Goal: Task Accomplishment & Management: Complete application form

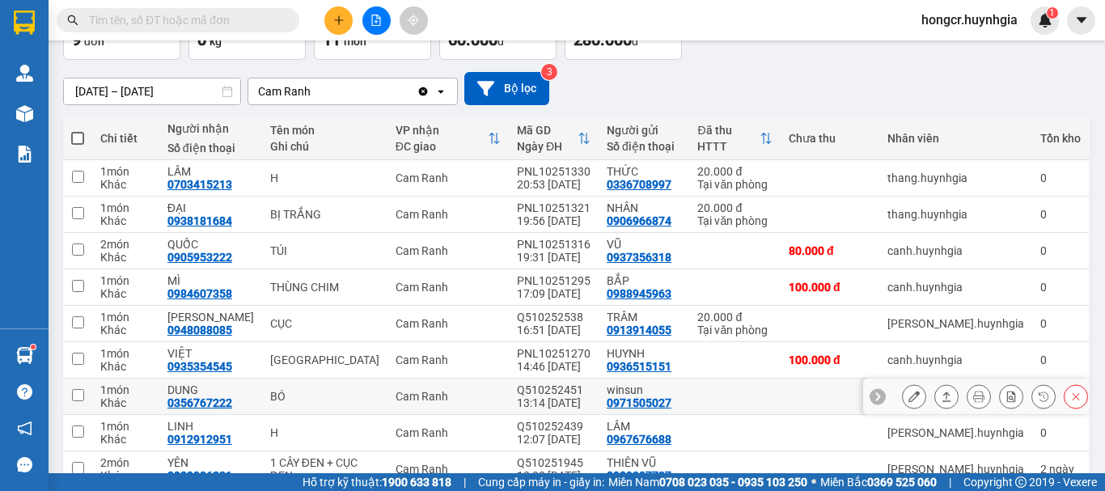
scroll to position [192, 0]
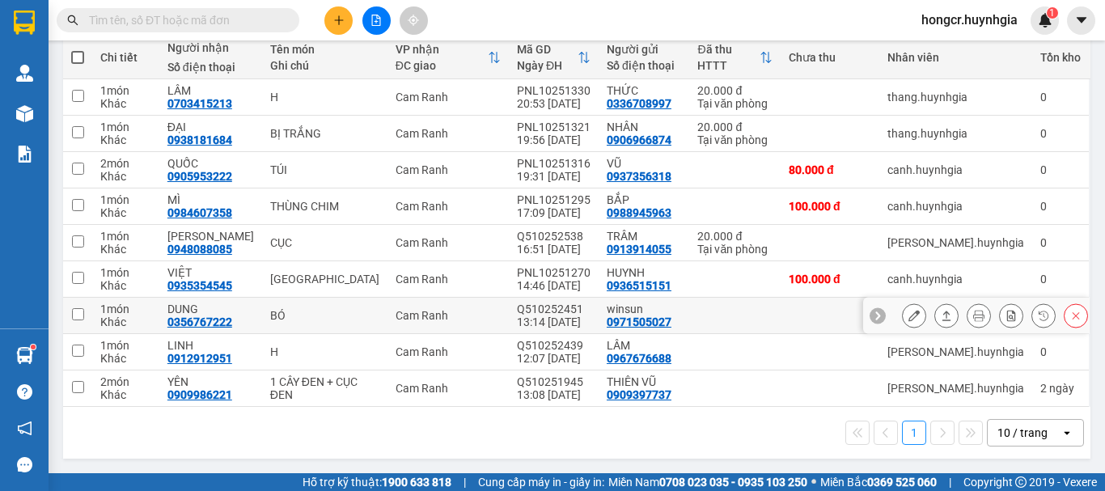
click at [913, 319] on button at bounding box center [914, 316] width 23 height 28
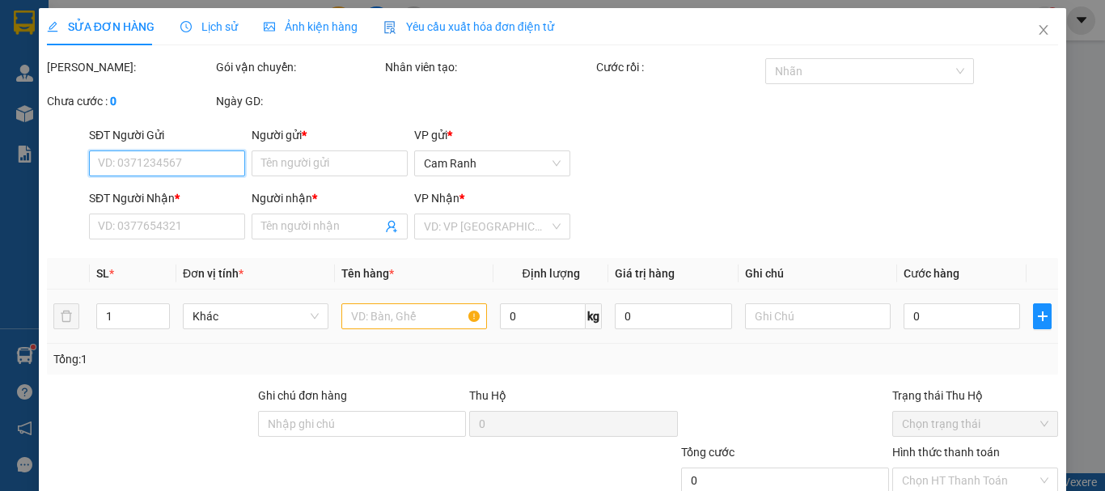
type input "0971505027"
type input "winsun"
type input "0356767222"
type input "DUNG"
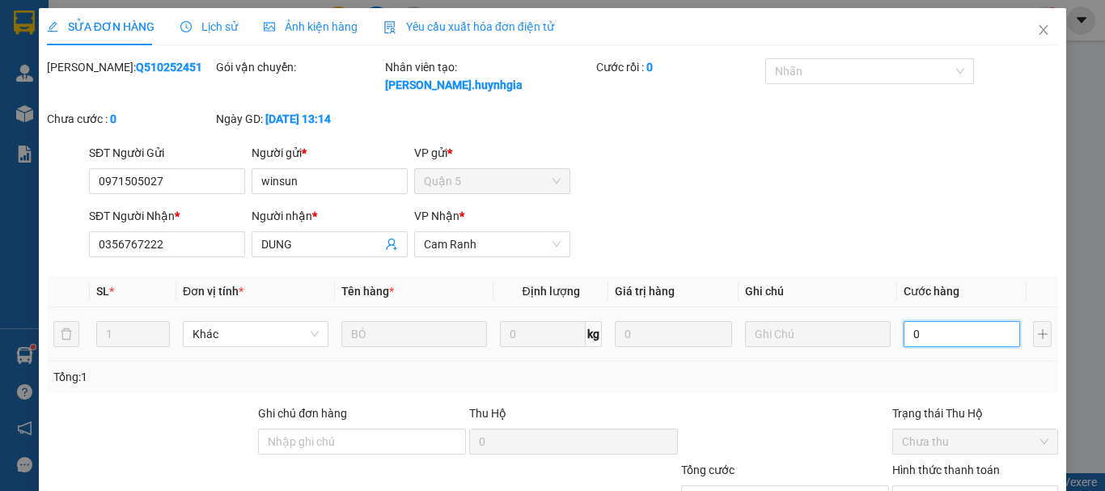
click at [927, 321] on input "0" at bounding box center [962, 334] width 117 height 26
type input "8"
type input "80"
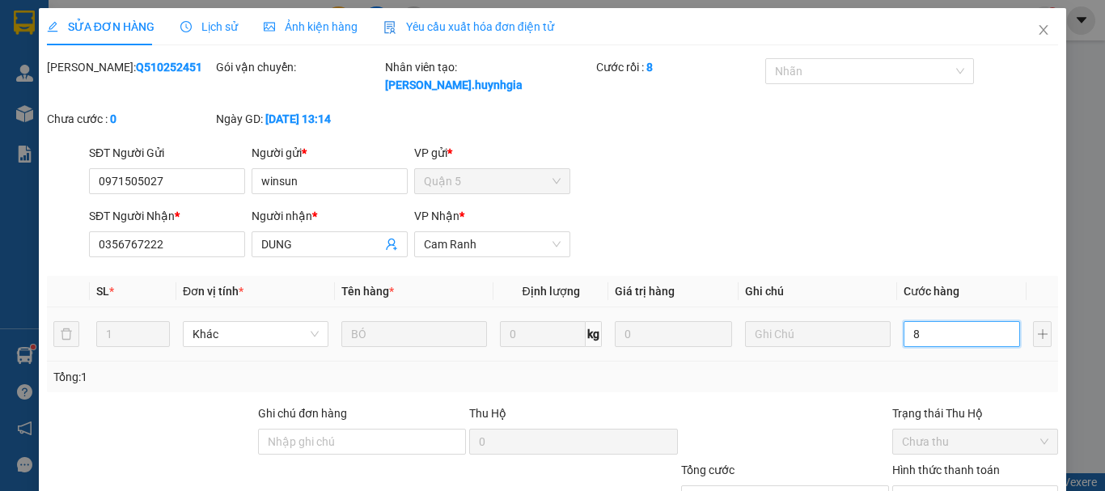
type input "80"
type input "800"
type input "8.000"
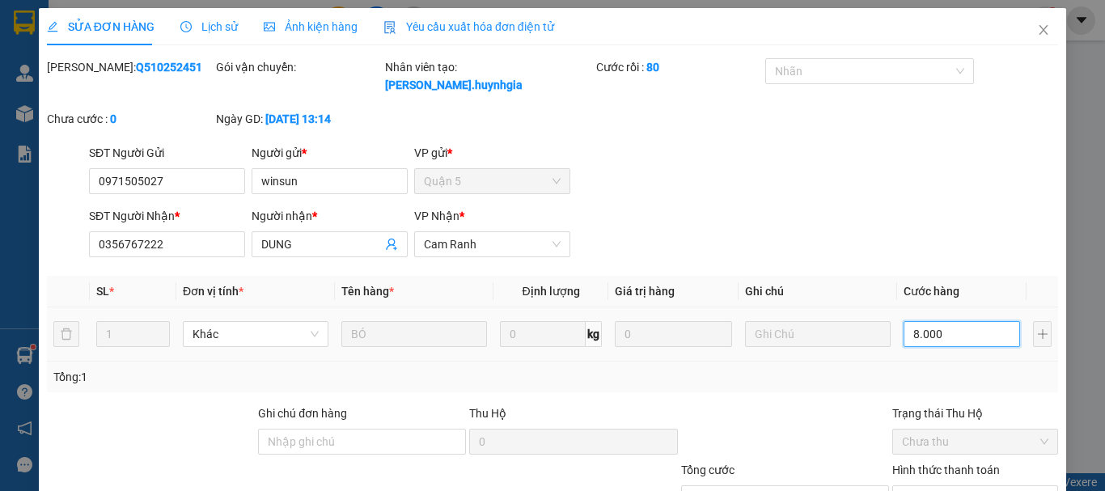
type input "8.000"
type input "80.000"
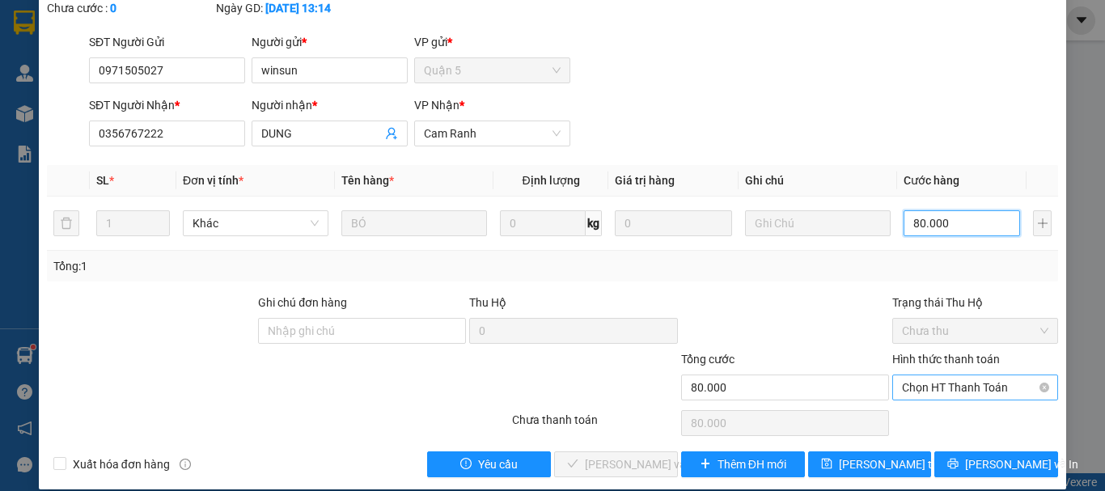
click at [943, 379] on span "Chọn HT Thanh Toán" at bounding box center [975, 387] width 146 height 24
type input "80.000"
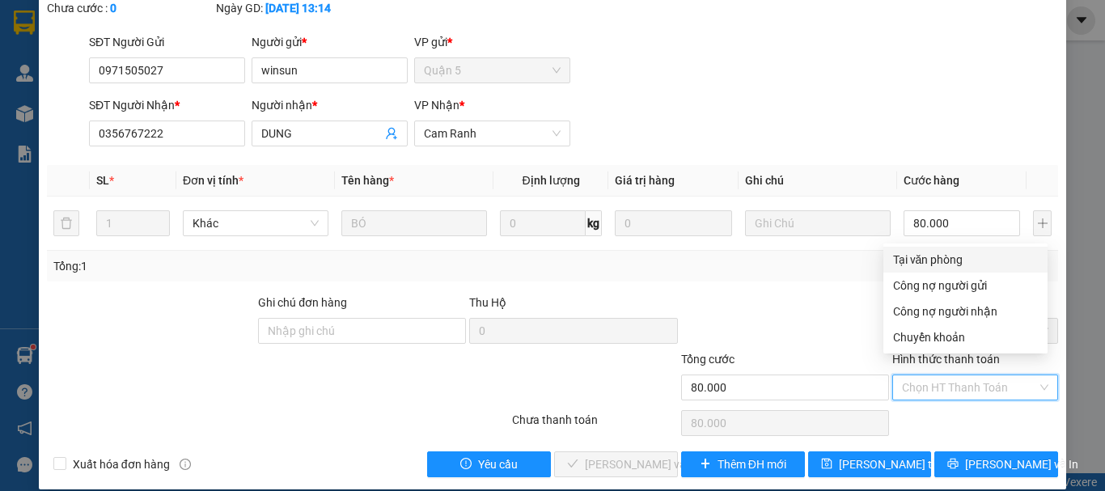
click at [941, 265] on div "Tại văn phòng" at bounding box center [965, 260] width 145 height 18
type input "0"
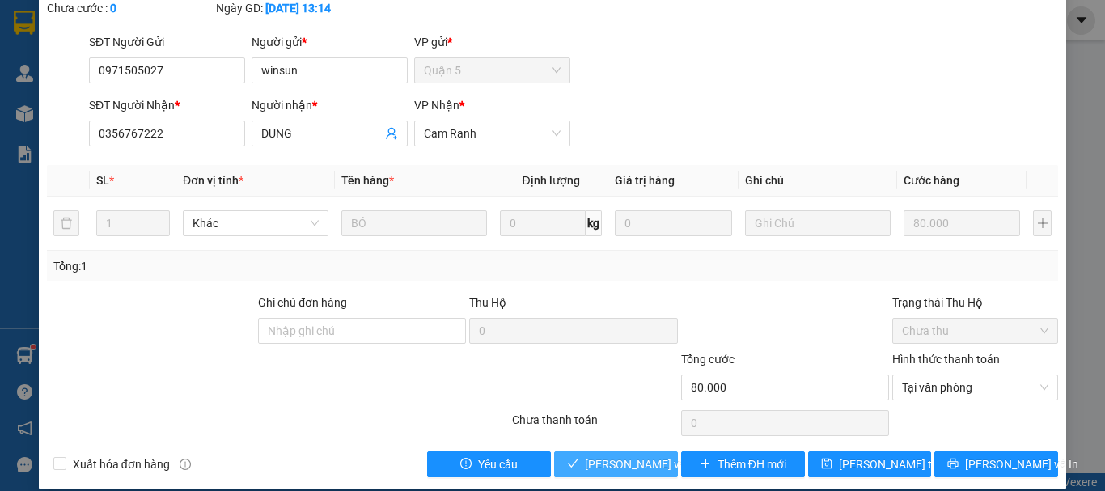
click at [616, 456] on span "[PERSON_NAME] và Giao hàng" at bounding box center [662, 465] width 155 height 18
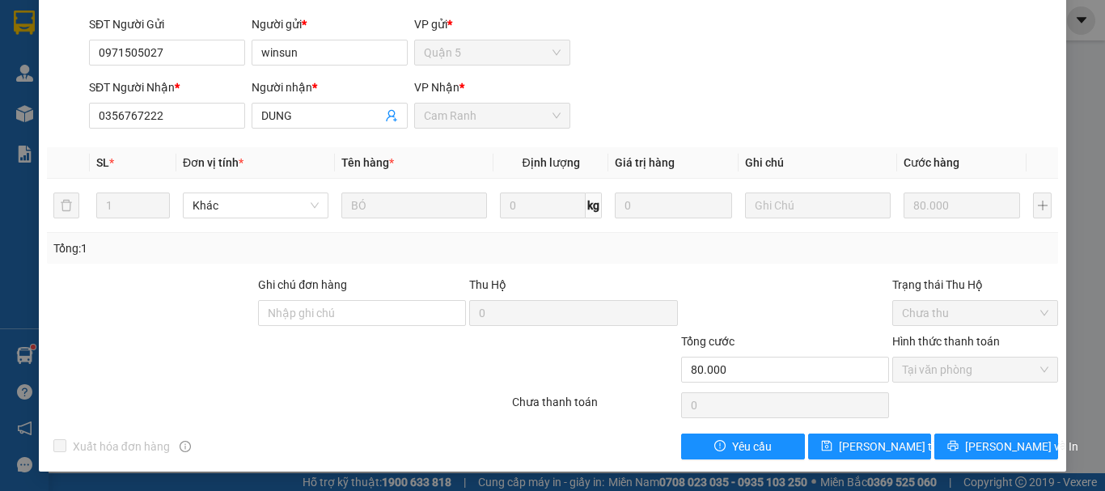
scroll to position [0, 0]
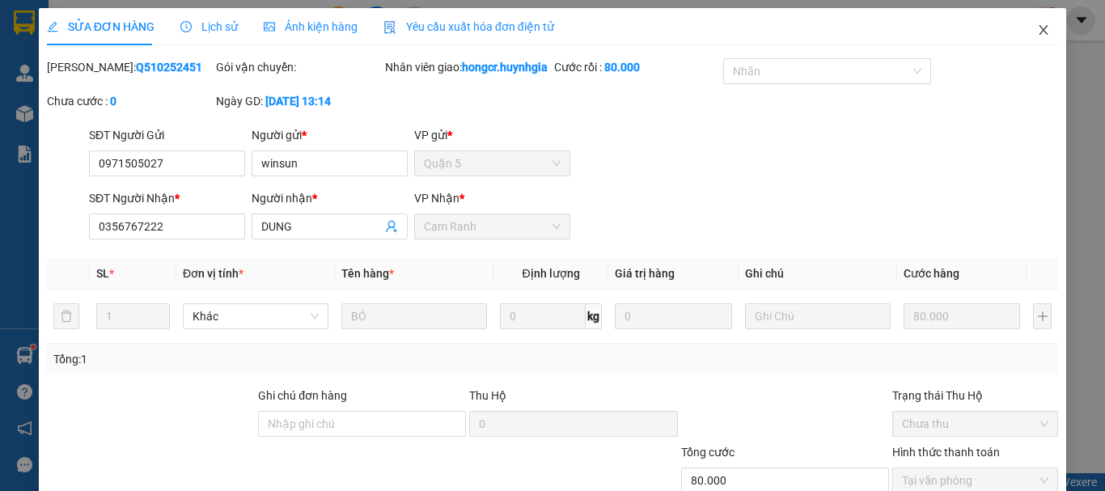
click at [1037, 34] on icon "close" at bounding box center [1043, 29] width 13 height 13
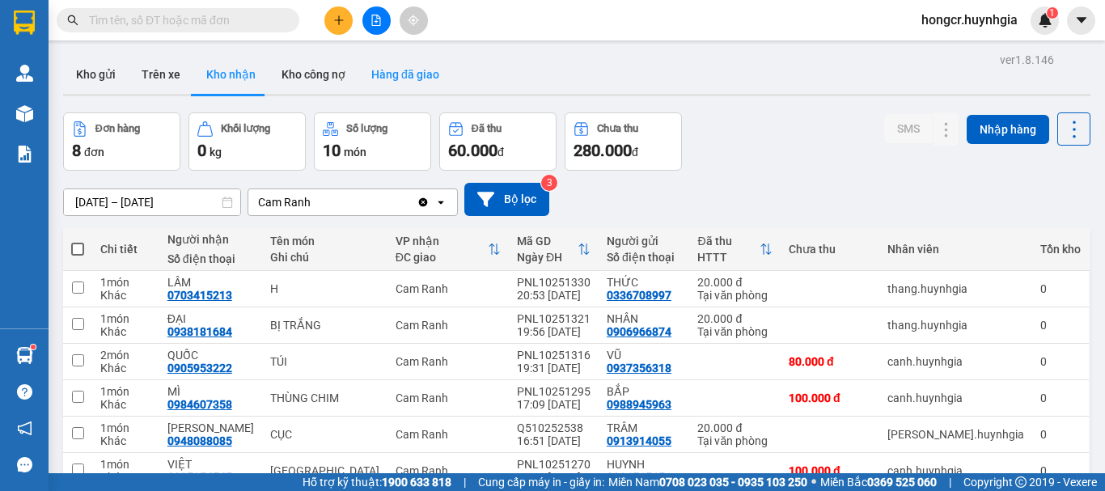
click at [401, 68] on button "Hàng đã giao" at bounding box center [405, 74] width 94 height 39
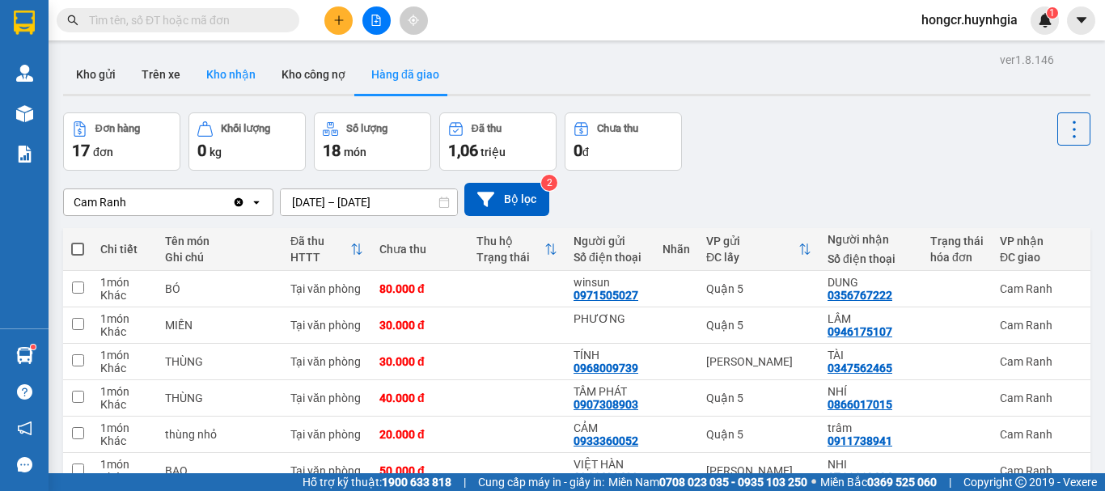
click at [241, 76] on button "Kho nhận" at bounding box center [230, 74] width 75 height 39
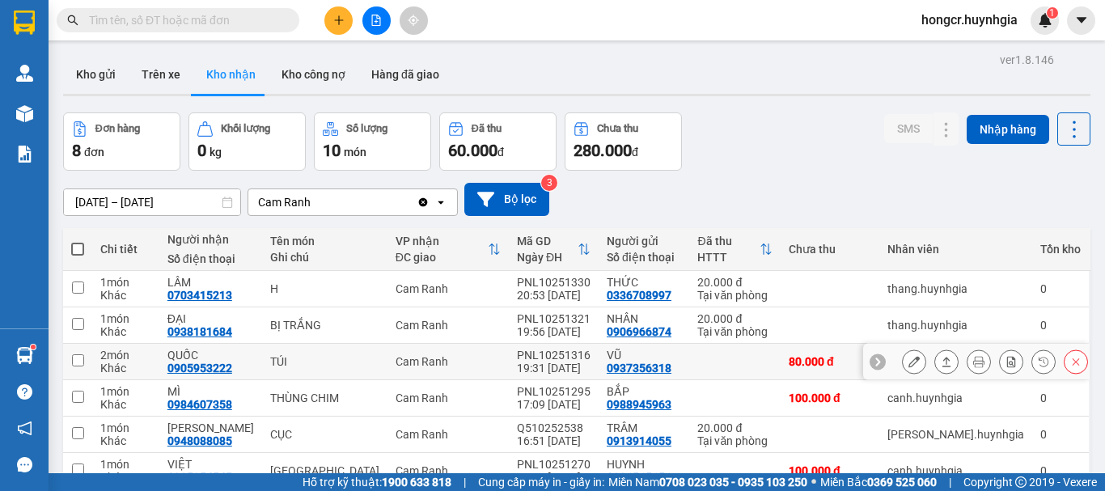
scroll to position [155, 0]
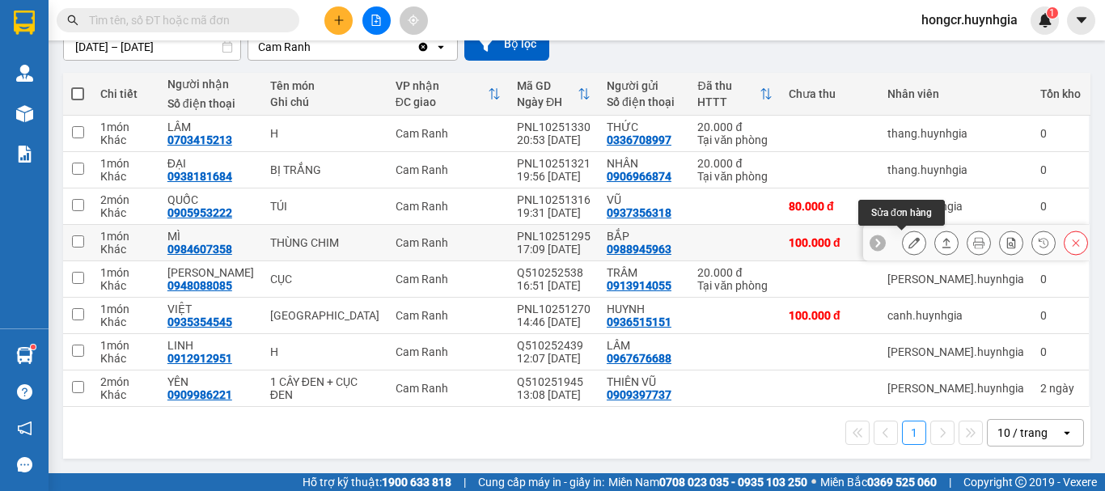
click at [909, 247] on icon at bounding box center [914, 242] width 11 height 11
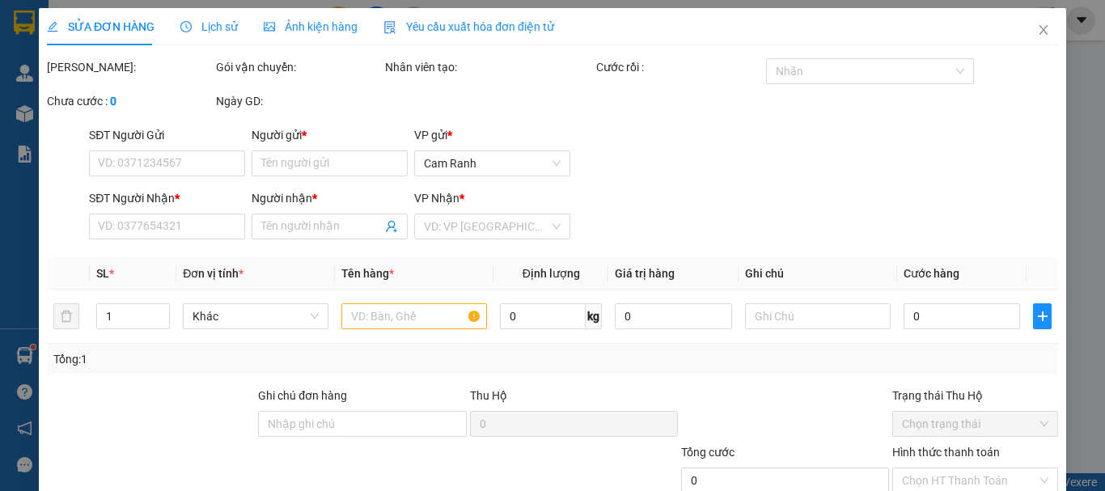
type input "0988945963"
type input "BẮP"
type input "0984607358"
type input "MÌ"
type input "100.000"
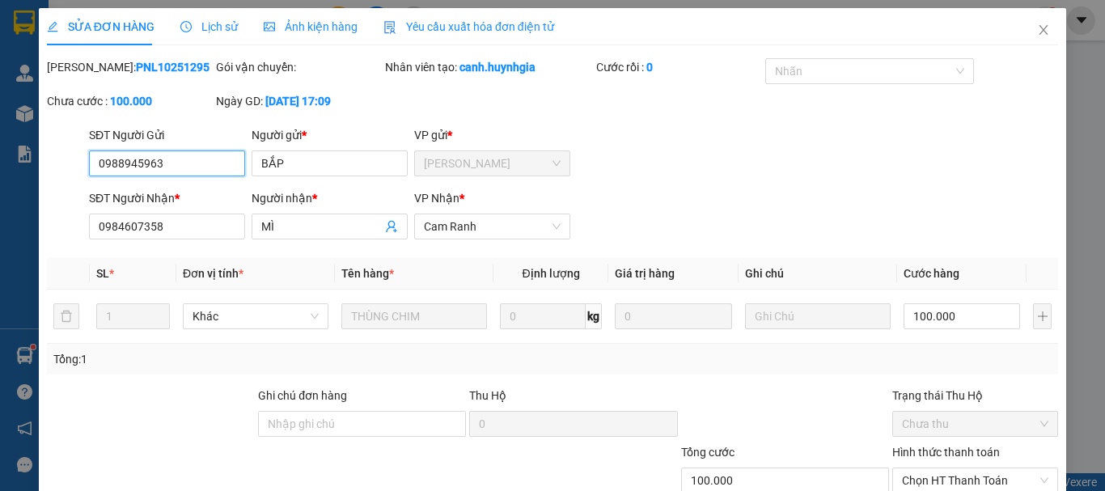
scroll to position [111, 0]
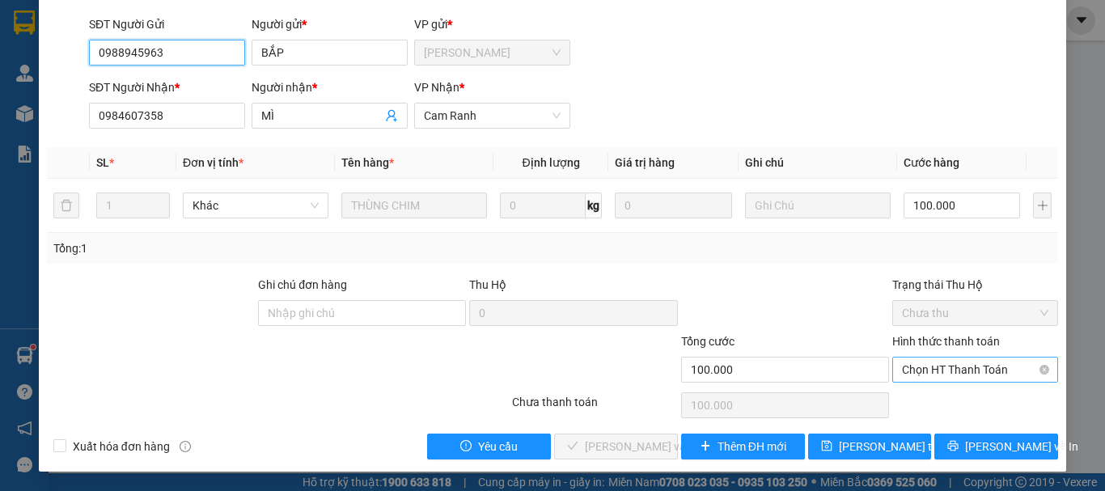
click at [912, 363] on span "Chọn HT Thanh Toán" at bounding box center [975, 370] width 146 height 24
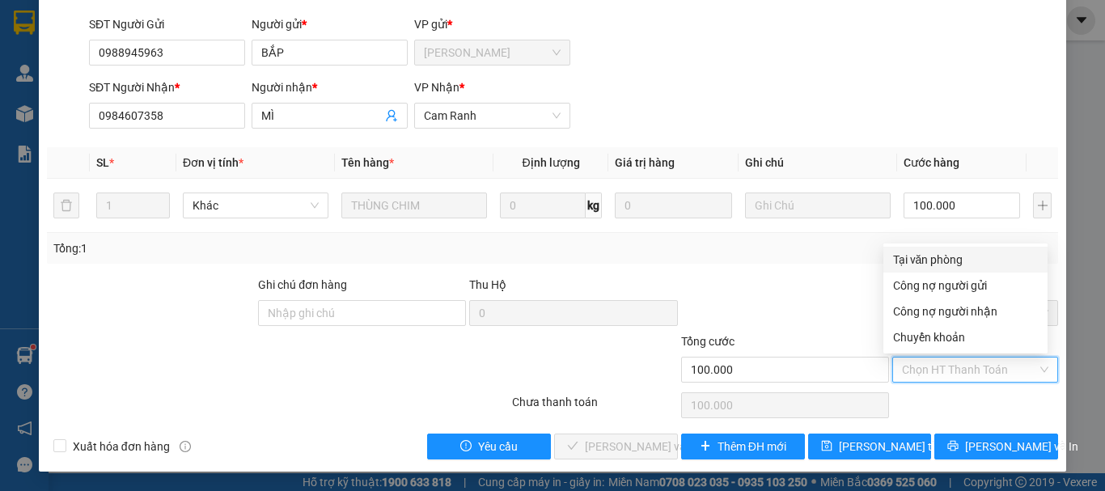
click at [922, 257] on div "Tại văn phòng" at bounding box center [965, 260] width 145 height 18
type input "0"
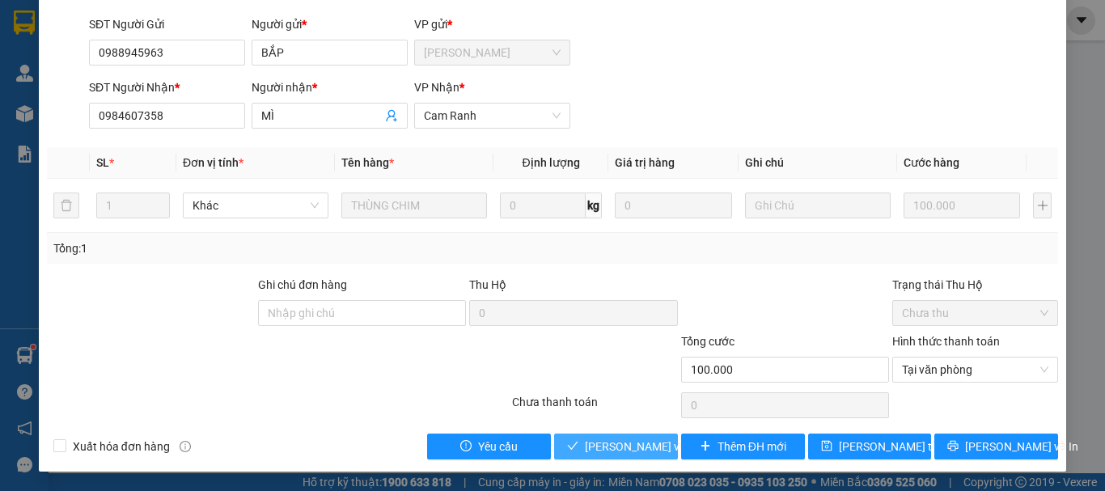
click at [642, 456] on button "[PERSON_NAME] và Giao hàng" at bounding box center [616, 447] width 124 height 26
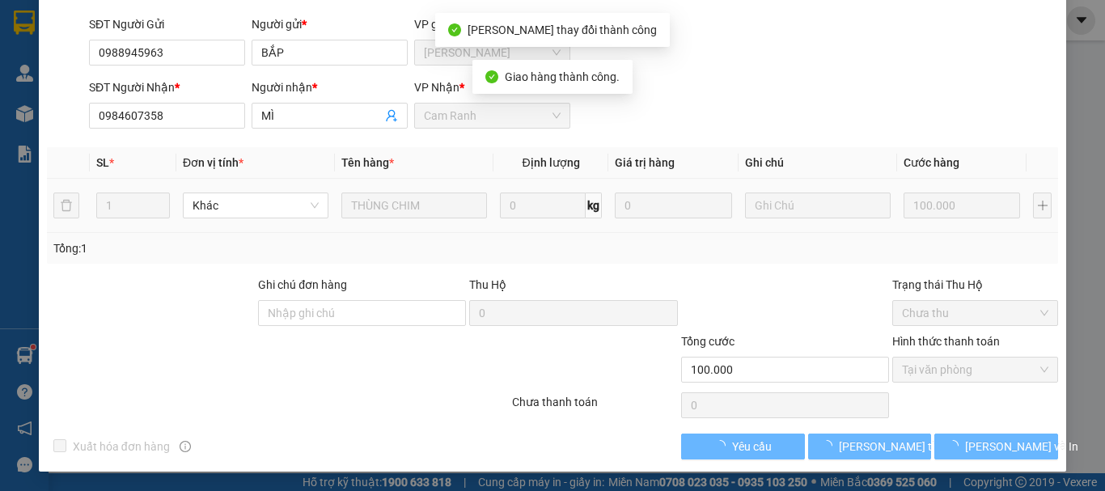
scroll to position [0, 0]
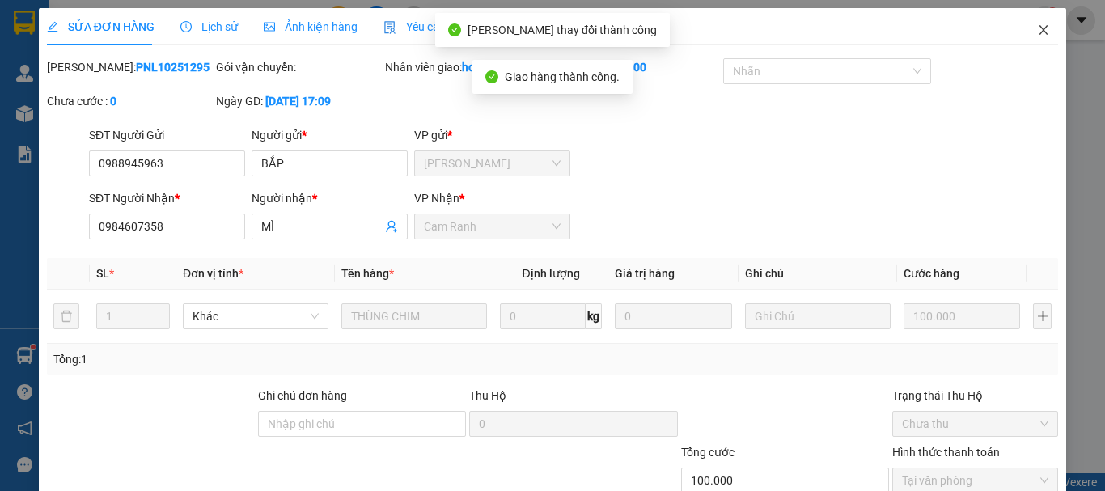
click at [1027, 23] on span "Close" at bounding box center [1043, 30] width 45 height 45
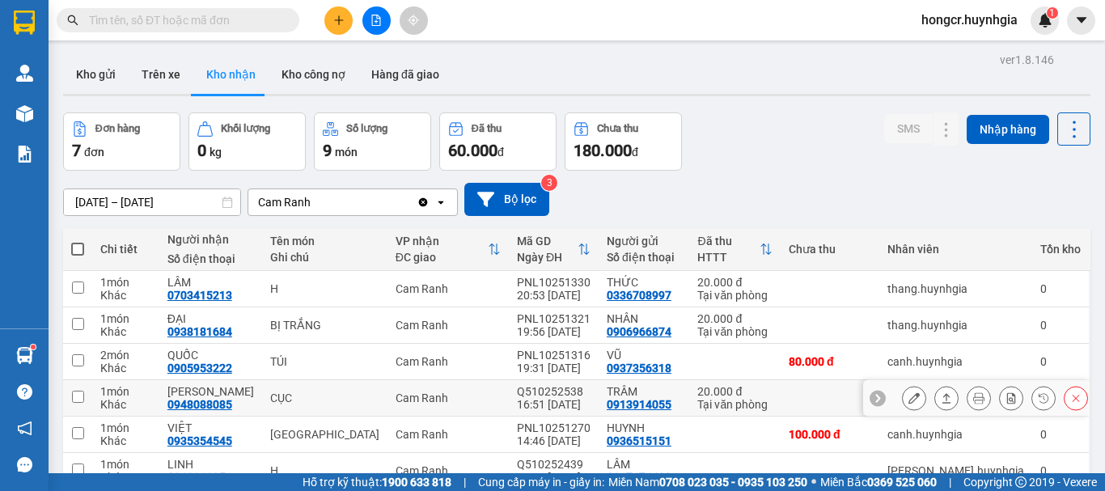
scroll to position [81, 0]
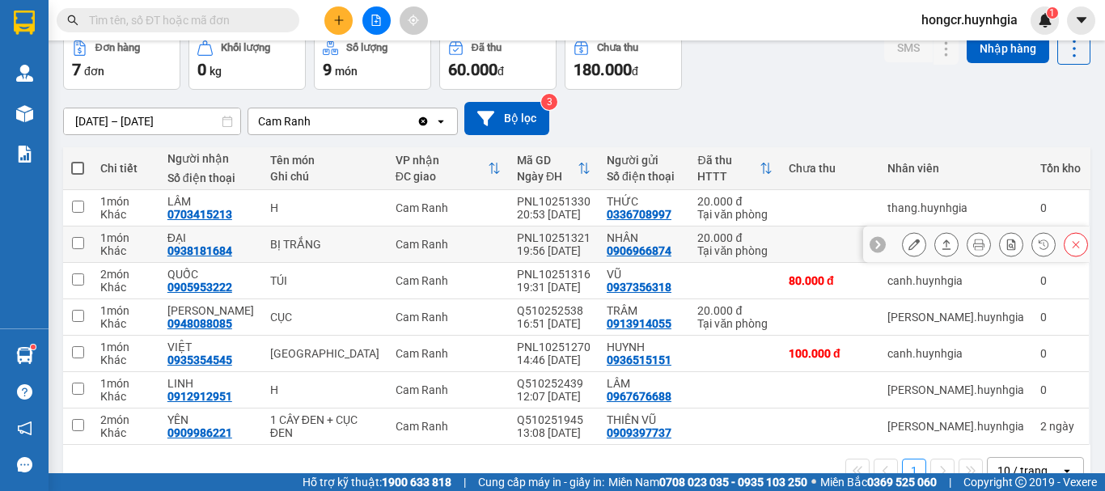
click at [914, 248] on div at bounding box center [995, 244] width 186 height 24
click at [909, 240] on icon at bounding box center [914, 244] width 11 height 11
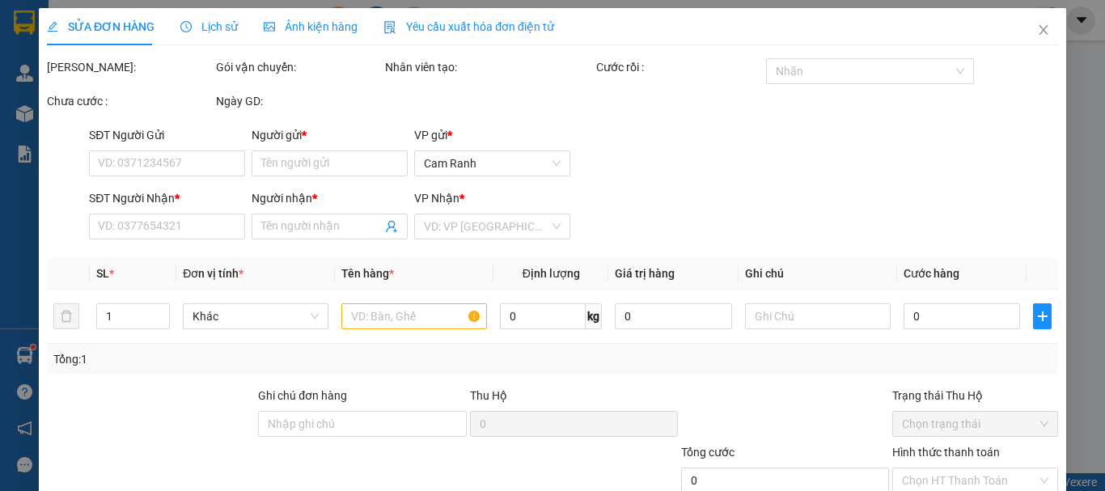
type input "0906966874"
type input "NHÂN"
type input "0938181684"
type input "ĐẠI"
type input "20.000"
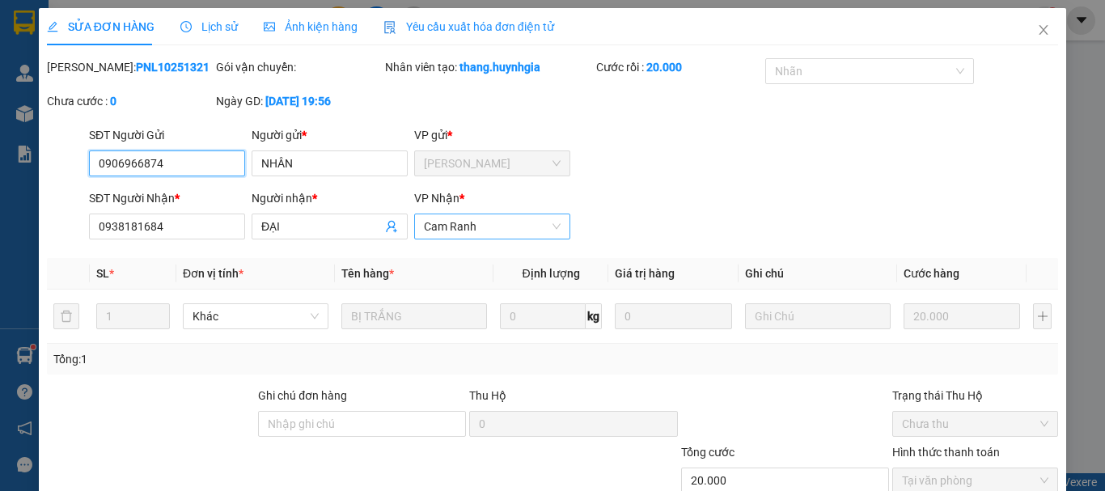
scroll to position [111, 0]
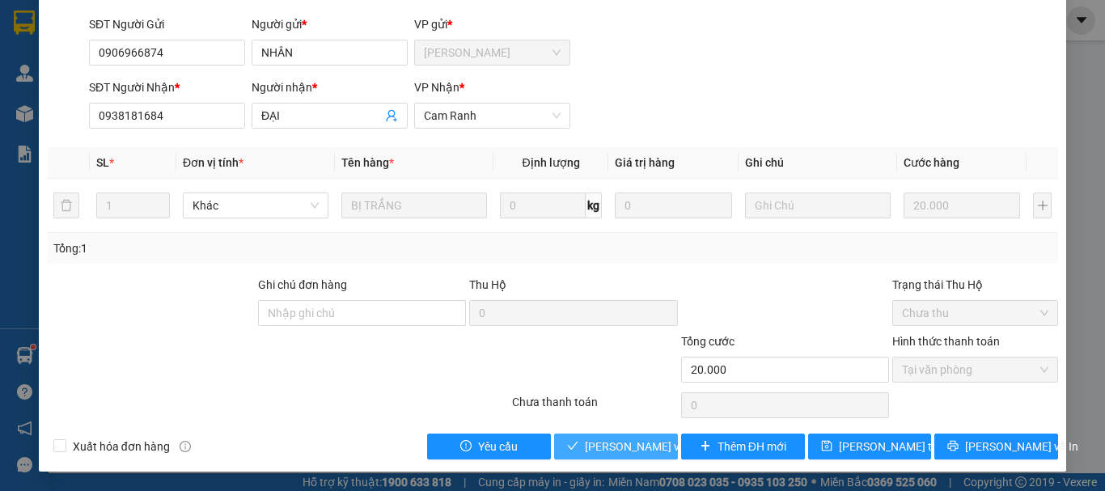
click at [595, 450] on span "[PERSON_NAME] và Giao hàng" at bounding box center [662, 447] width 155 height 18
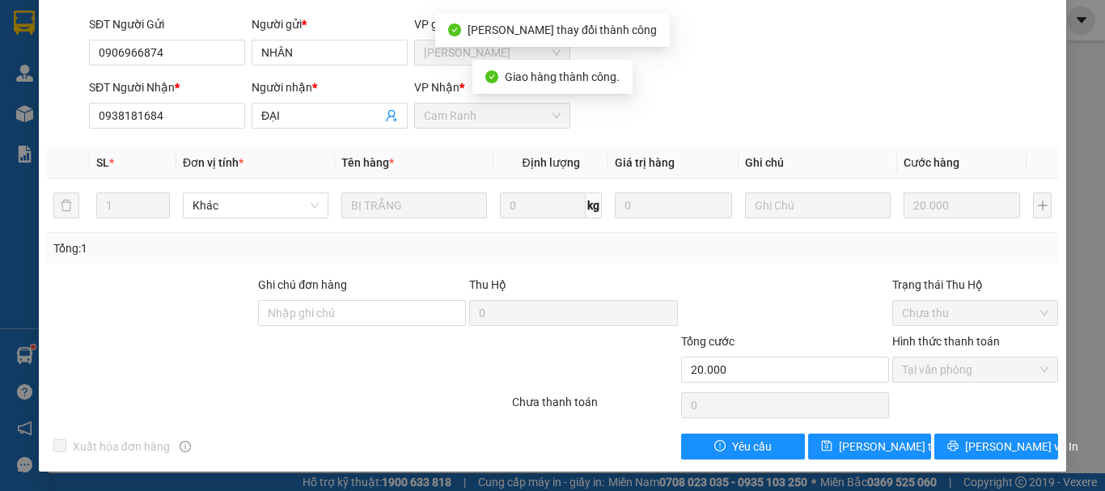
scroll to position [0, 0]
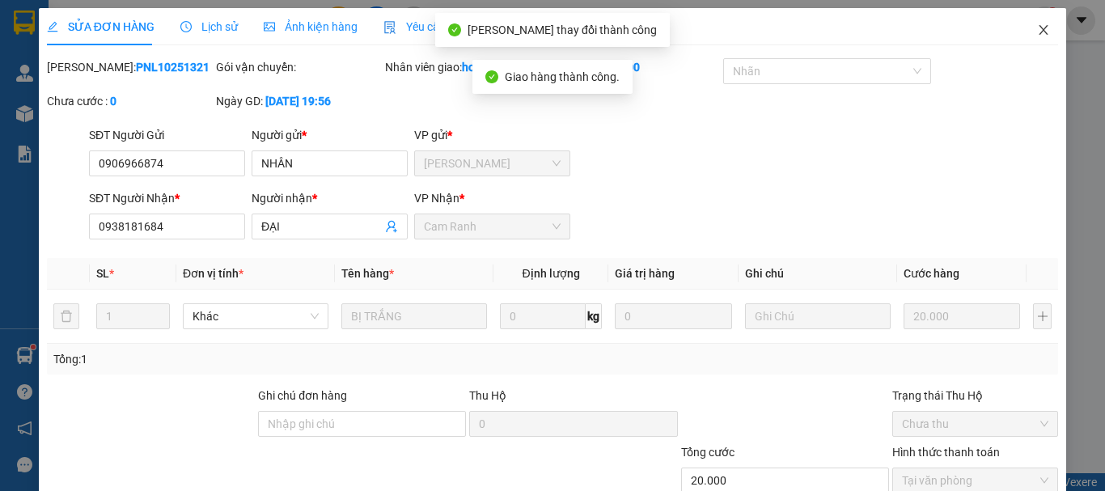
click at [1037, 32] on icon "close" at bounding box center [1043, 29] width 13 height 13
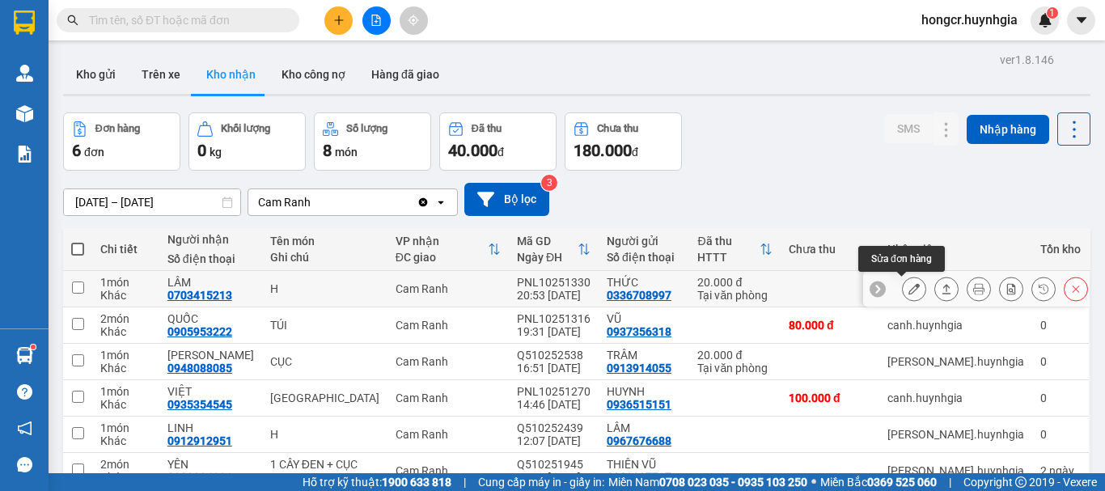
click at [909, 292] on icon at bounding box center [914, 288] width 11 height 11
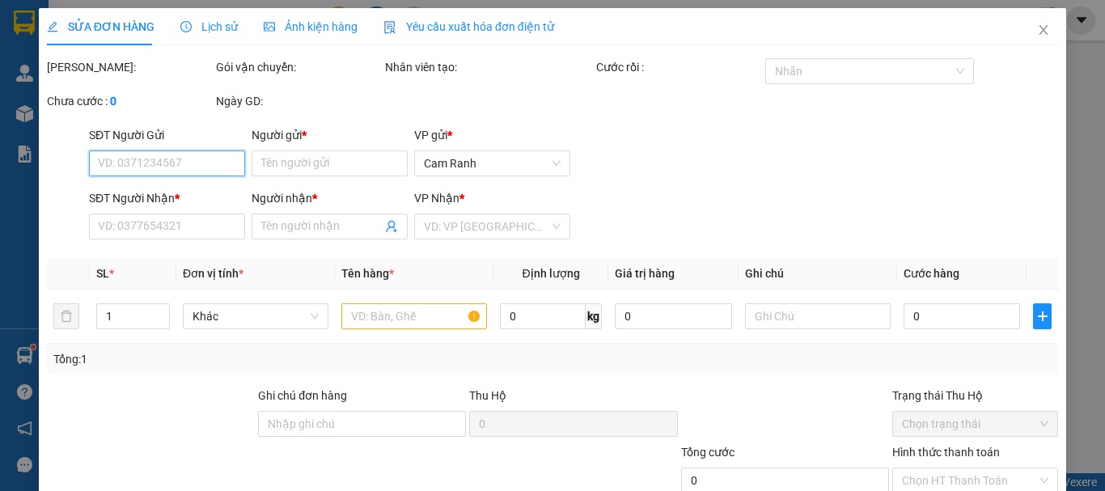
type input "0336708997"
type input "THỨC"
type input "0703415213"
type input "LÂM"
type input "20.000"
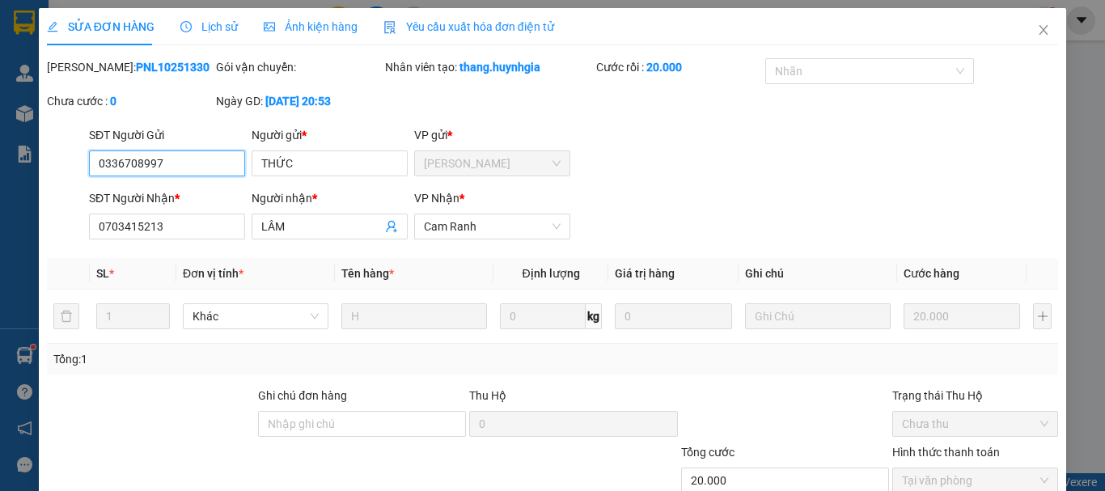
scroll to position [81, 0]
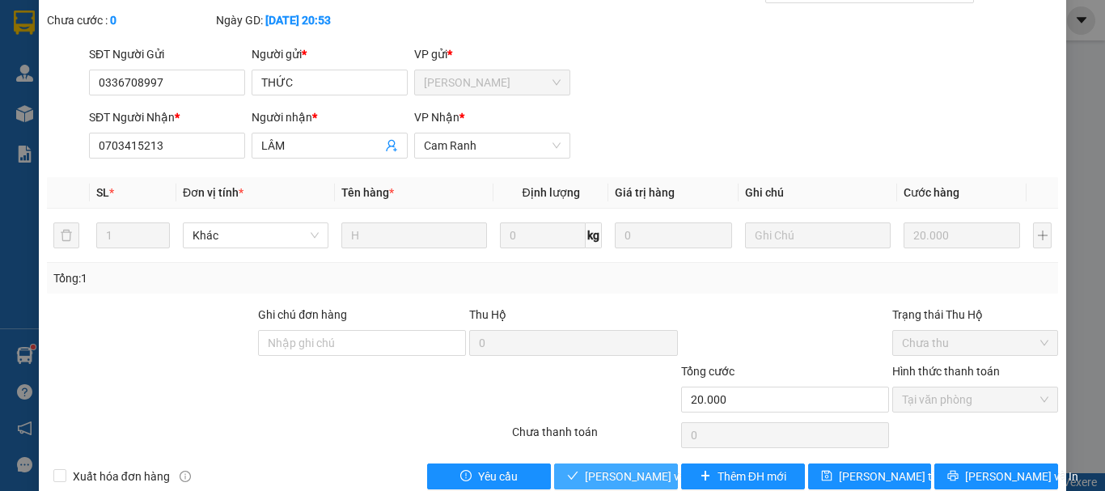
click at [621, 478] on span "[PERSON_NAME] và Giao hàng" at bounding box center [662, 477] width 155 height 18
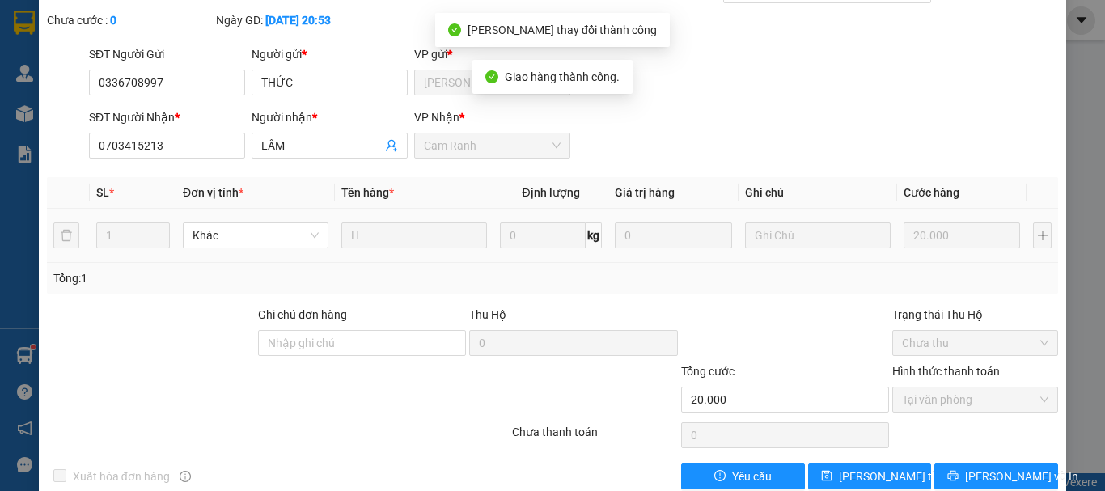
scroll to position [0, 0]
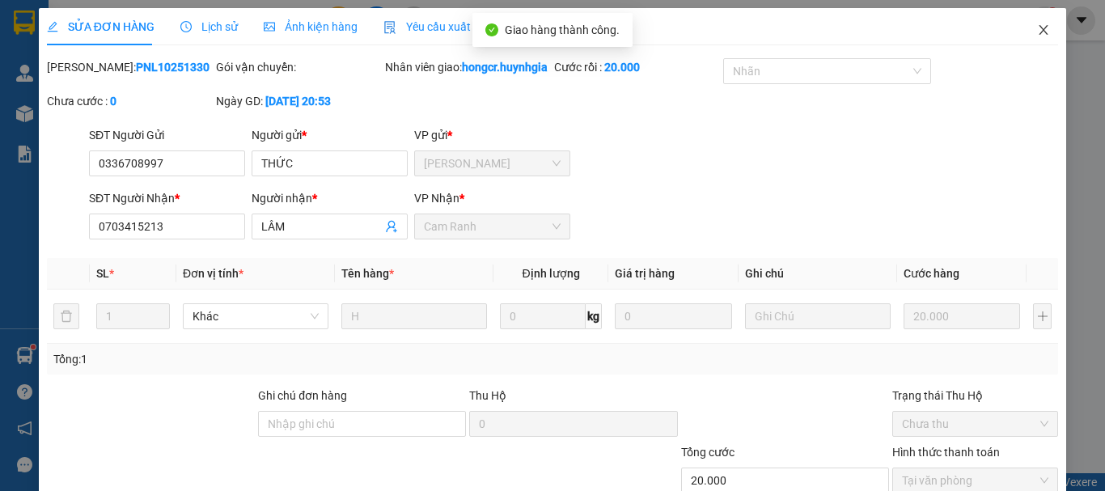
click at [1037, 28] on icon "close" at bounding box center [1043, 29] width 13 height 13
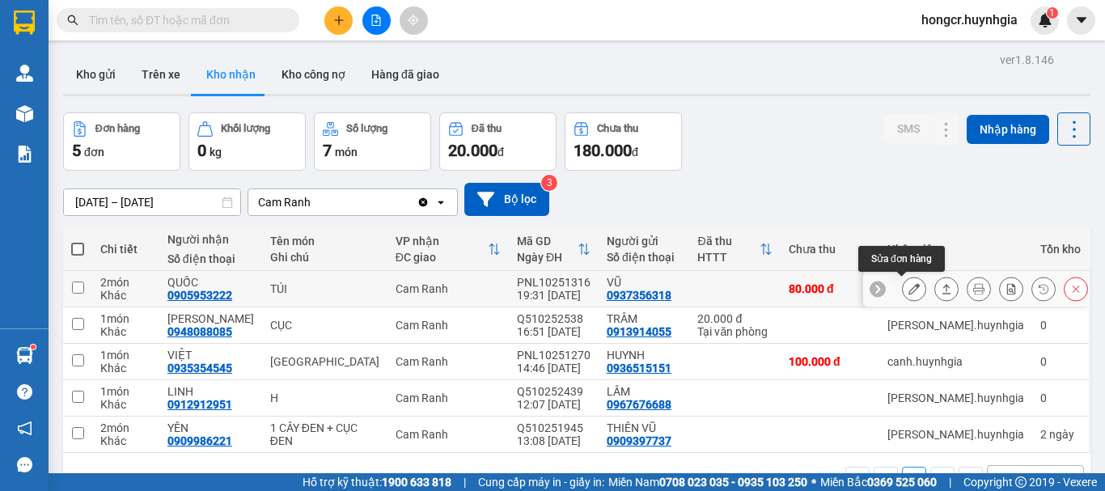
click at [909, 288] on icon at bounding box center [914, 288] width 11 height 11
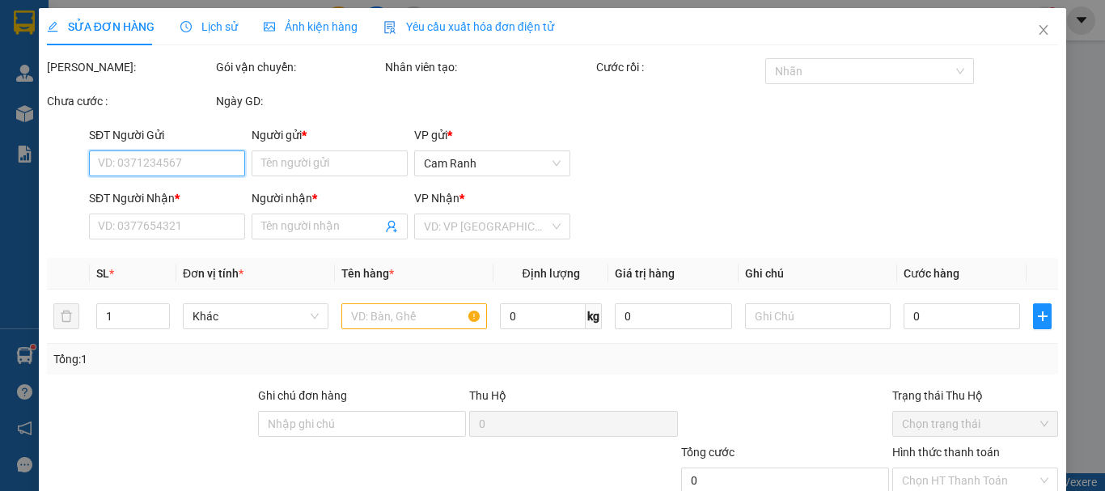
type input "0937356318"
type input "VŨ"
type input "0905953222"
type input "QUỐC"
type input "80.000"
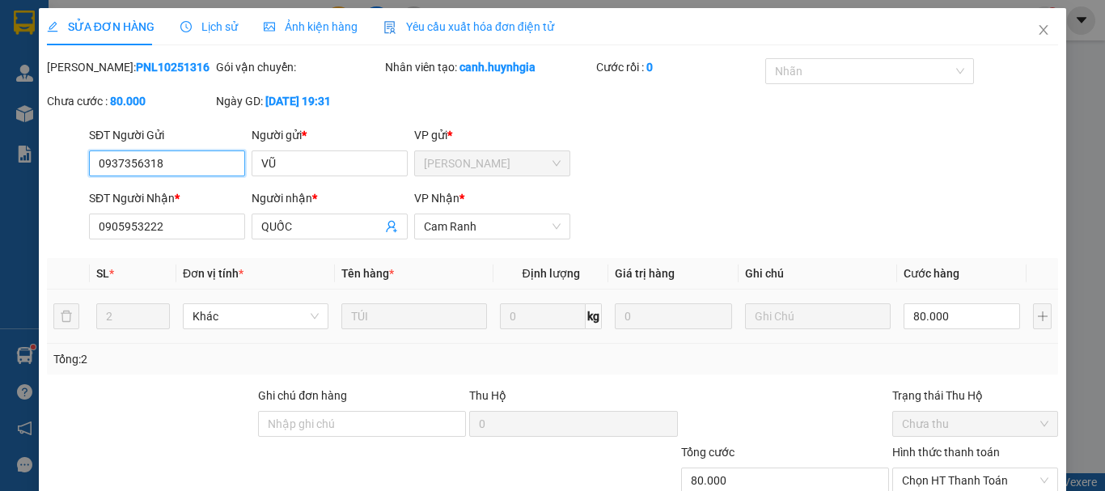
scroll to position [111, 0]
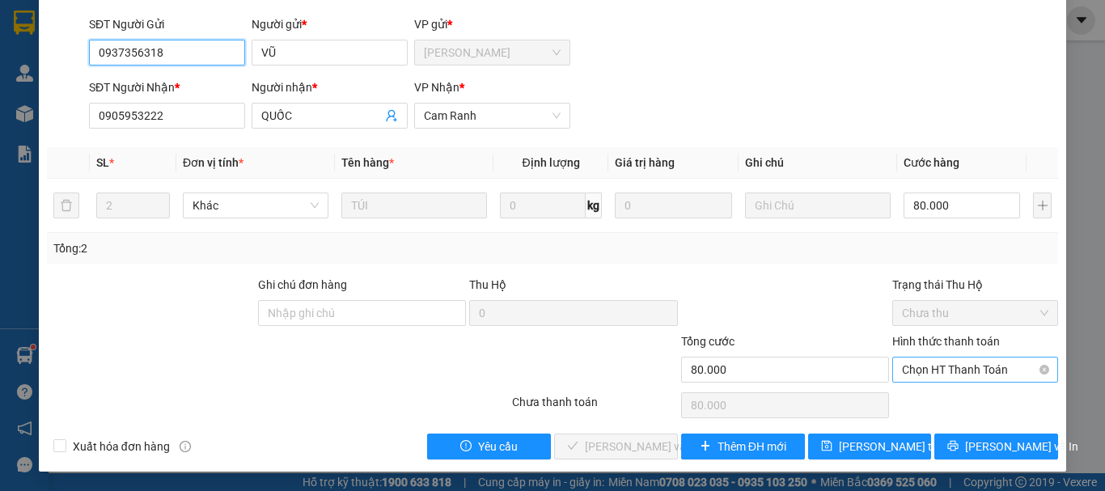
click at [923, 371] on span "Chọn HT Thanh Toán" at bounding box center [975, 370] width 146 height 24
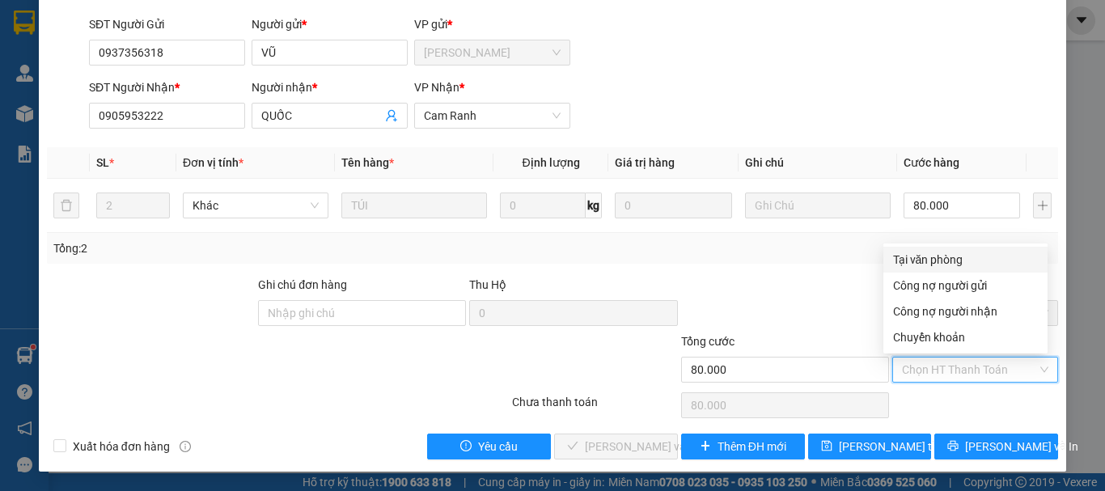
click at [926, 261] on div "Tại văn phòng" at bounding box center [965, 260] width 145 height 18
type input "0"
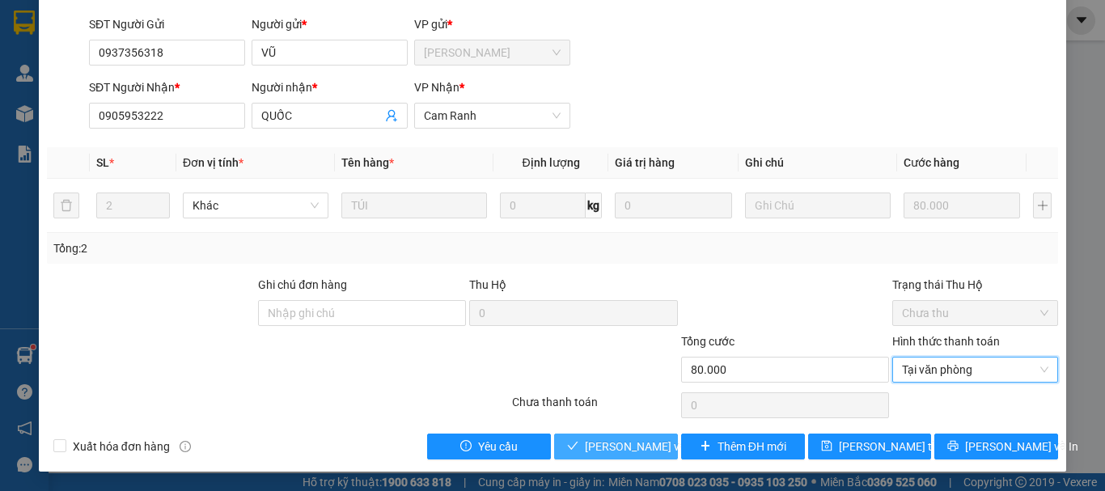
click at [625, 447] on span "[PERSON_NAME] và Giao hàng" at bounding box center [662, 447] width 155 height 18
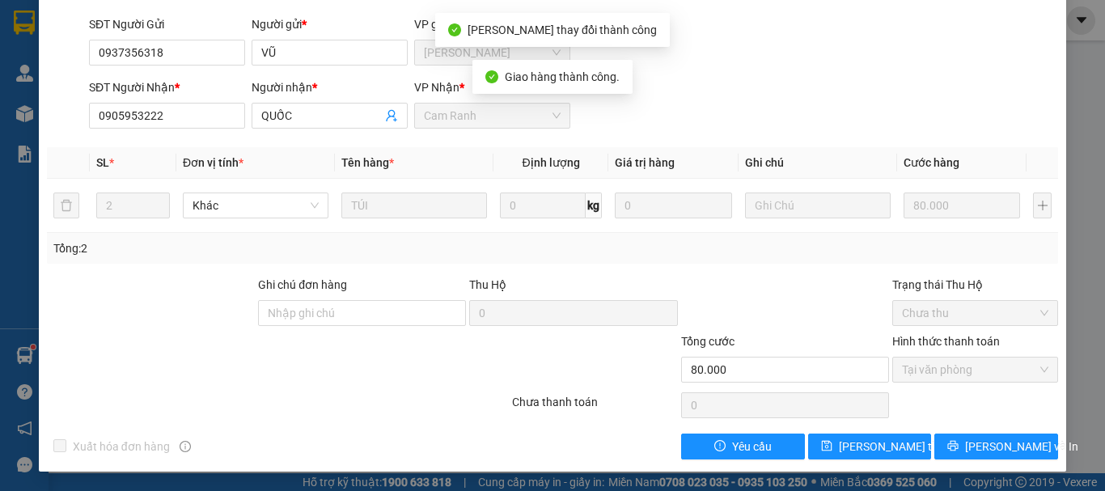
scroll to position [0, 0]
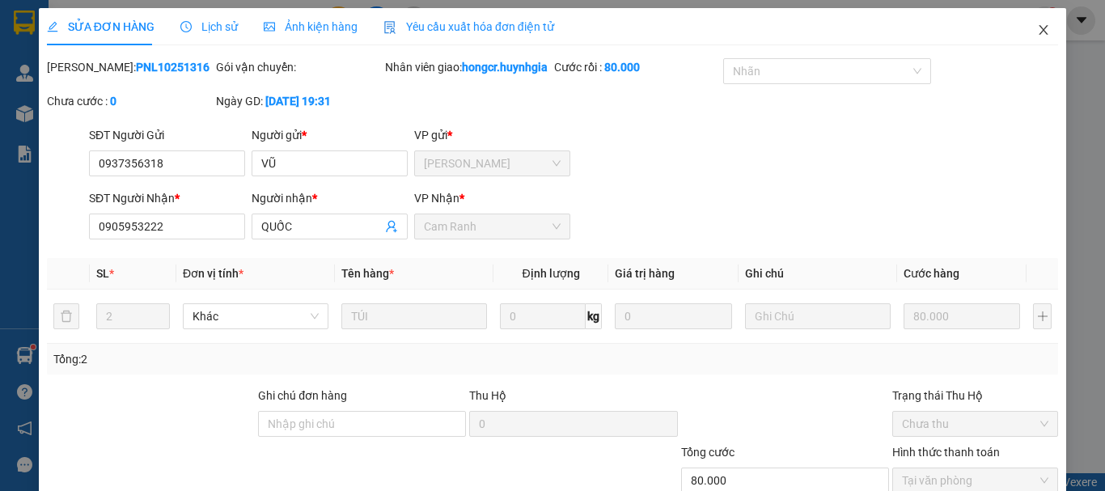
click at [1037, 36] on icon "close" at bounding box center [1043, 29] width 13 height 13
